Goal: Task Accomplishment & Management: Manage account settings

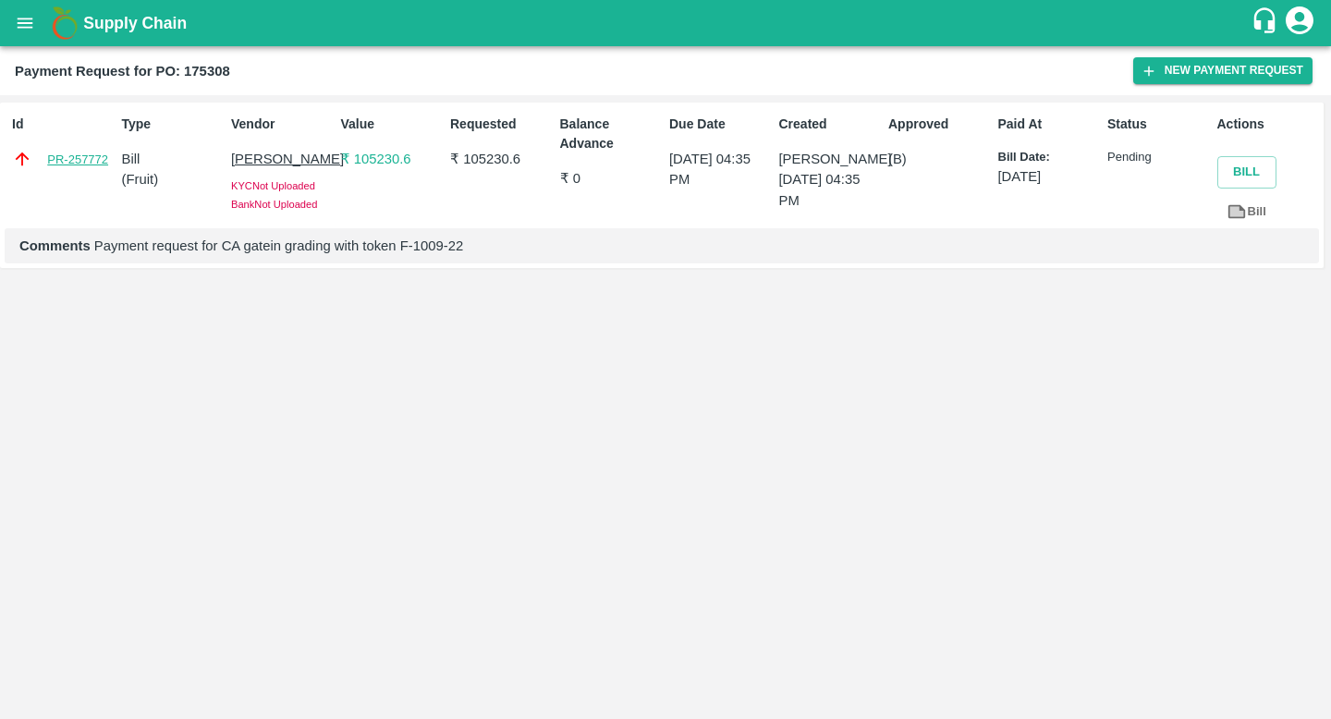
click at [74, 153] on link "PR-257772" at bounding box center [77, 160] width 61 height 18
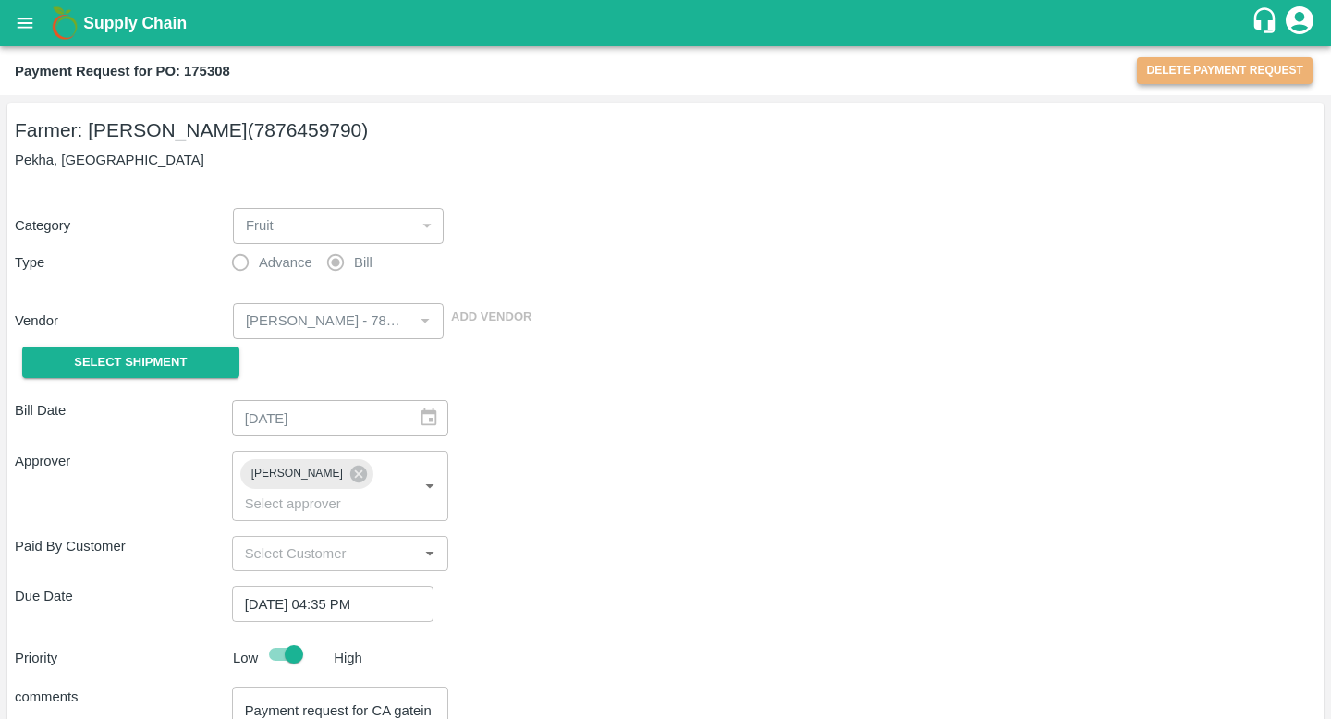
click at [1203, 73] on button "Delete Payment Request" at bounding box center [1225, 70] width 176 height 27
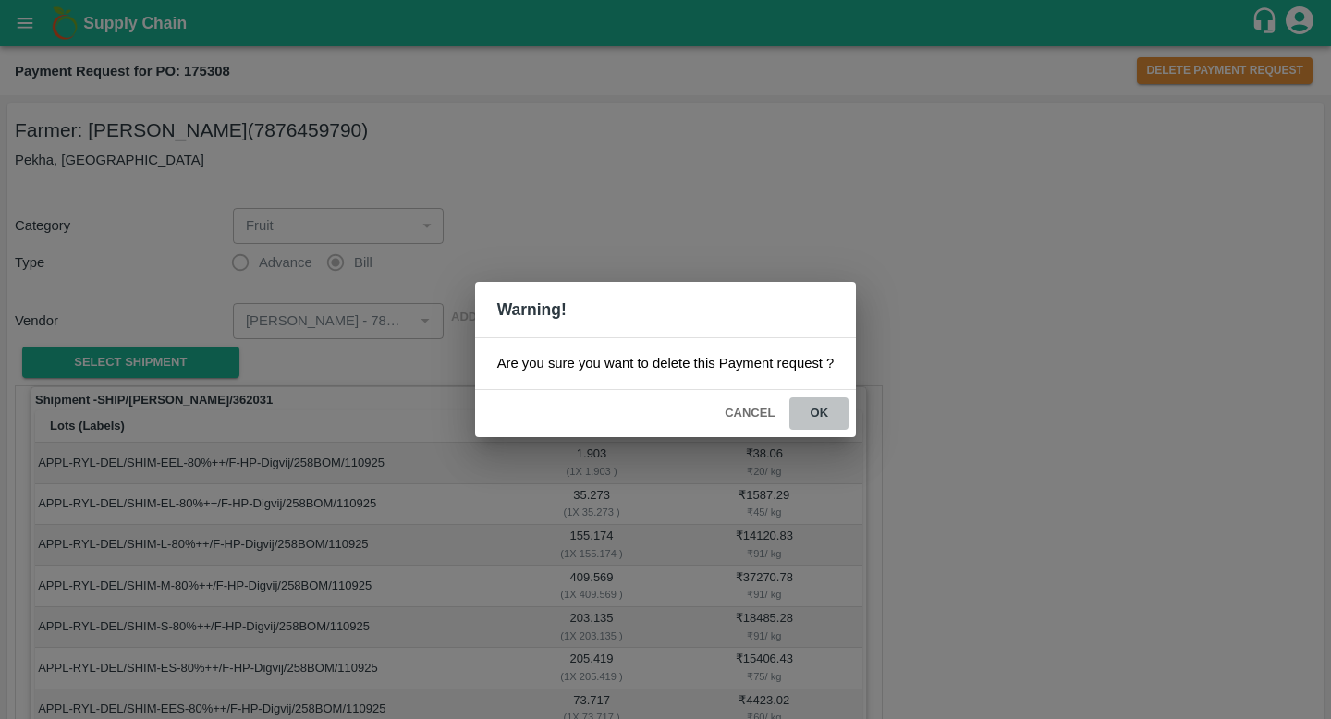
click at [821, 406] on button "ok" at bounding box center [819, 414] width 59 height 32
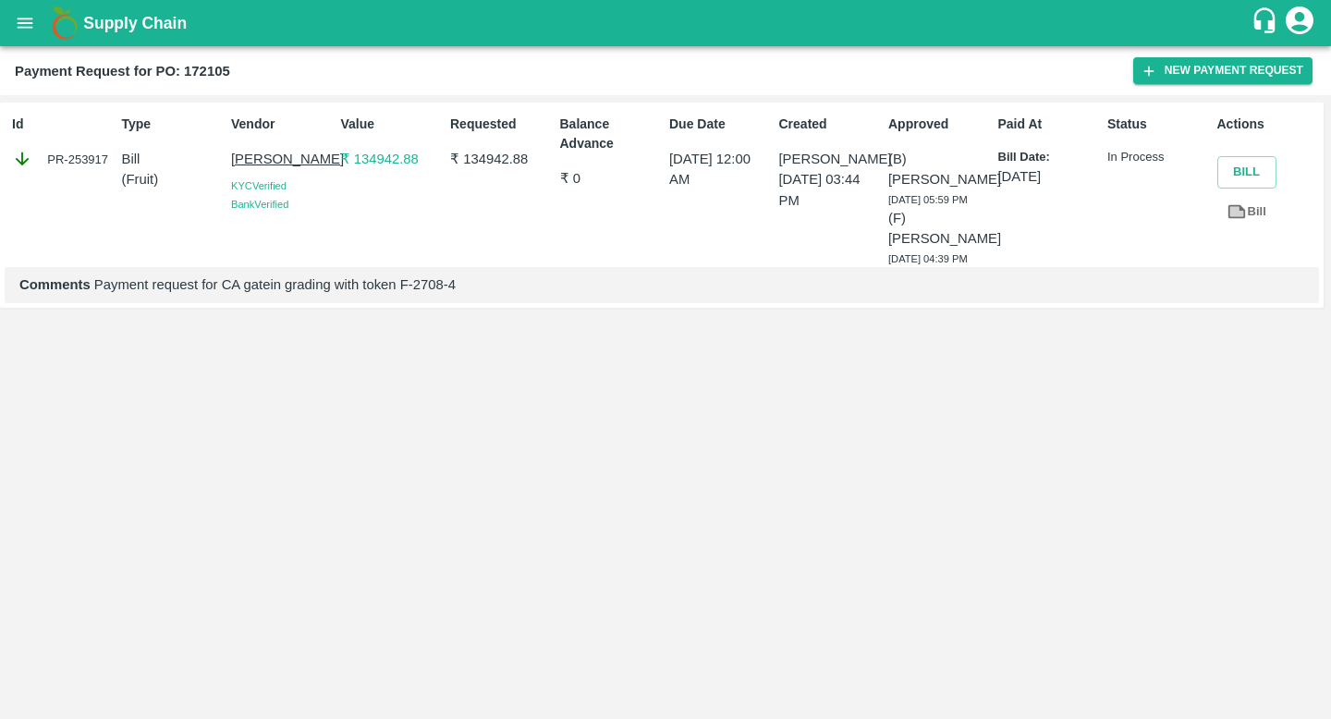
click at [1039, 183] on p "28 Aug 2025" at bounding box center [1050, 176] width 103 height 20
click at [1129, 164] on p "In Process" at bounding box center [1159, 158] width 103 height 18
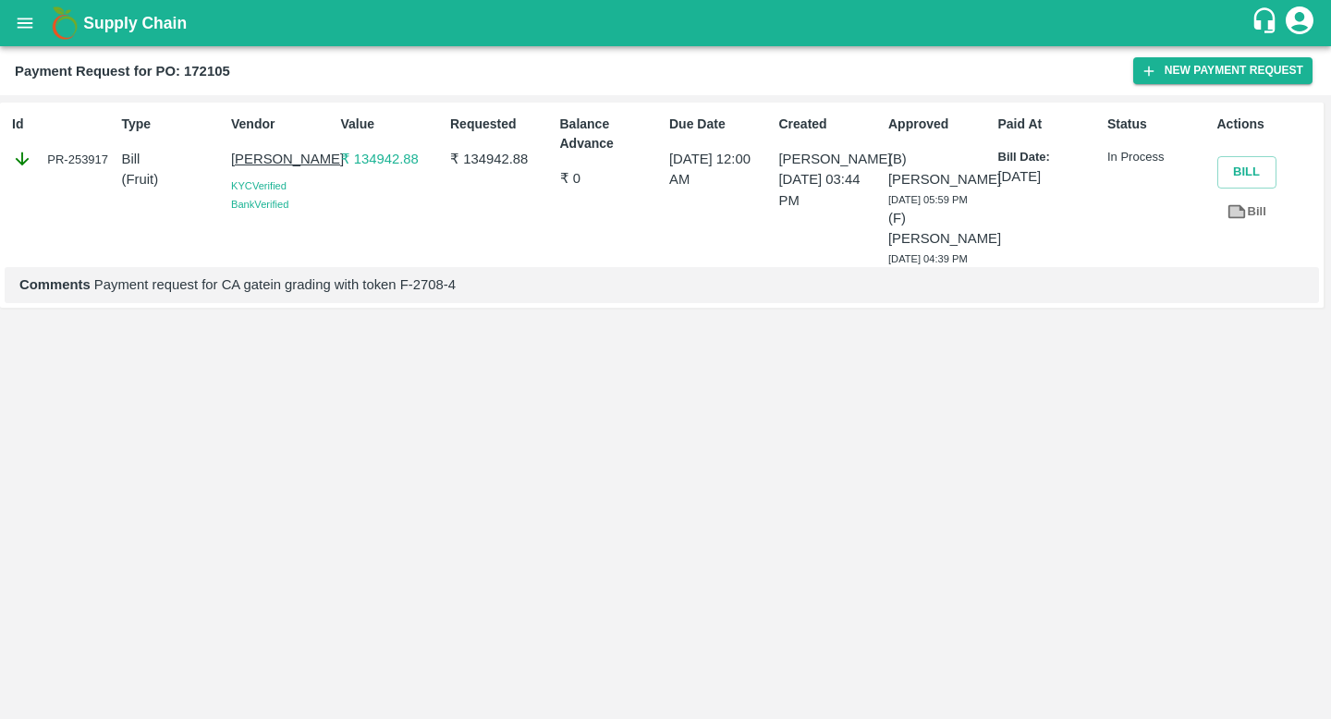
click at [74, 155] on div "PR-253917" at bounding box center [63, 159] width 103 height 20
copy div "PR-253917"
click at [91, 162] on div "PR-253917" at bounding box center [63, 159] width 103 height 20
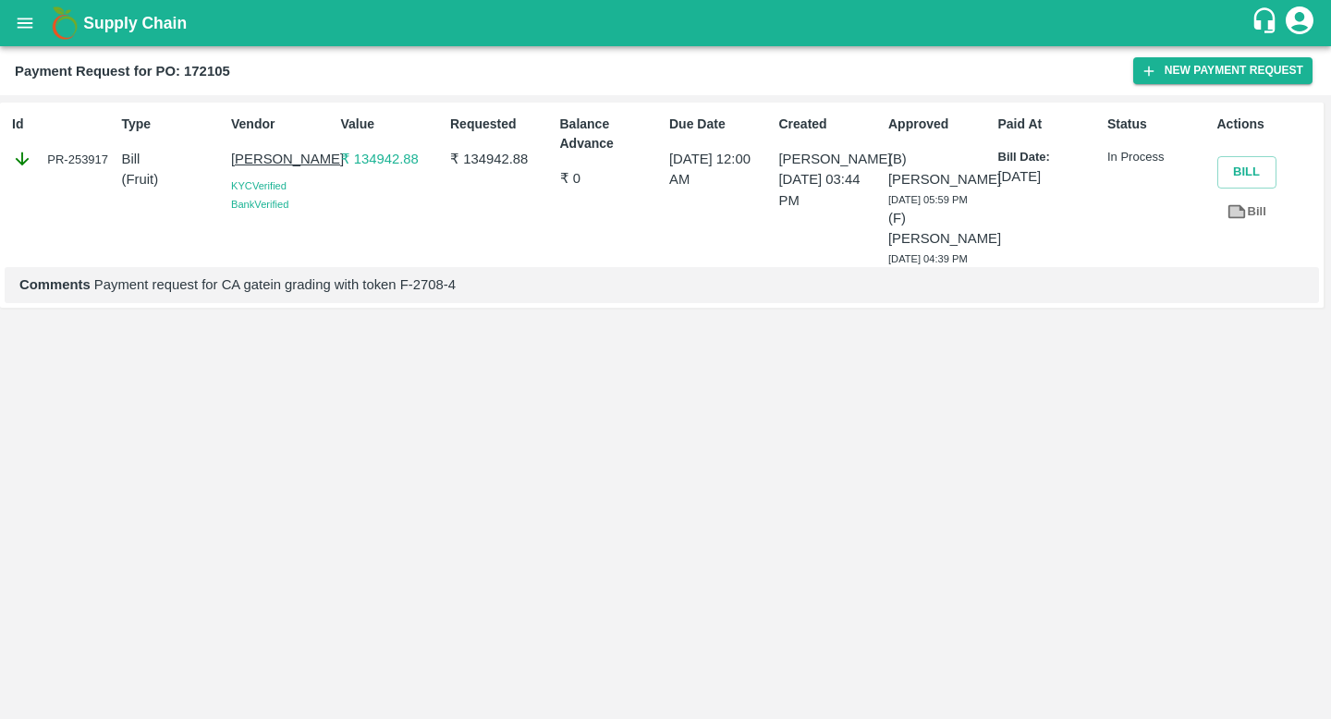
click at [91, 162] on div "PR-253917" at bounding box center [63, 159] width 103 height 20
